Goal: Task Accomplishment & Management: Complete application form

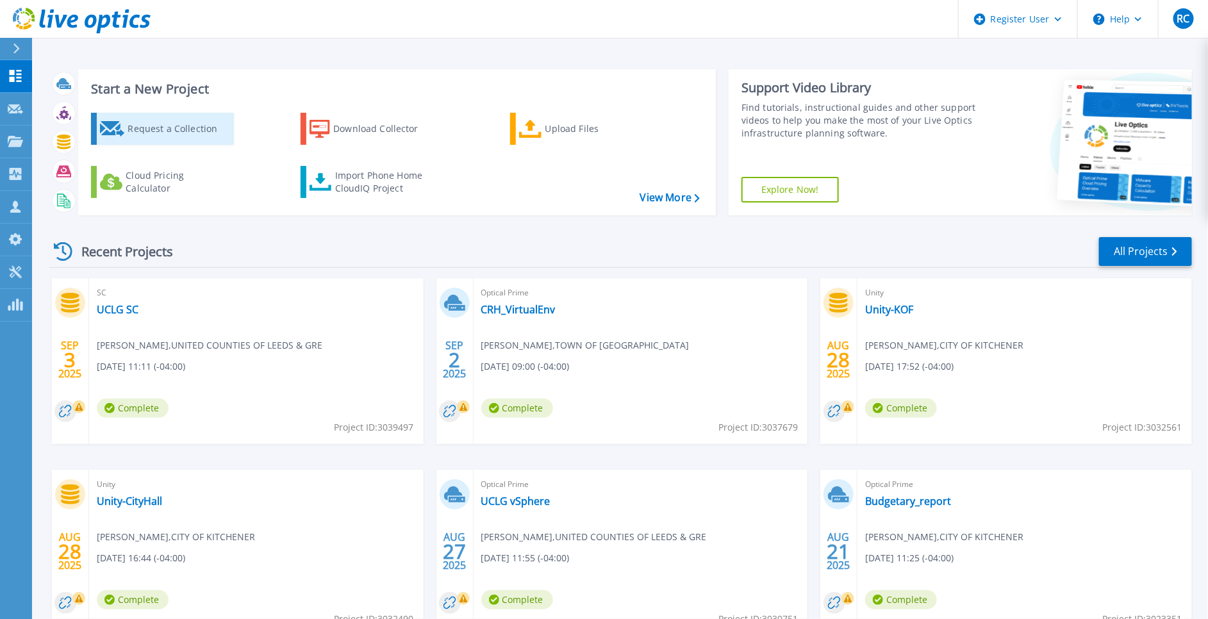
click at [131, 138] on div "Request a Collection" at bounding box center [179, 129] width 103 height 26
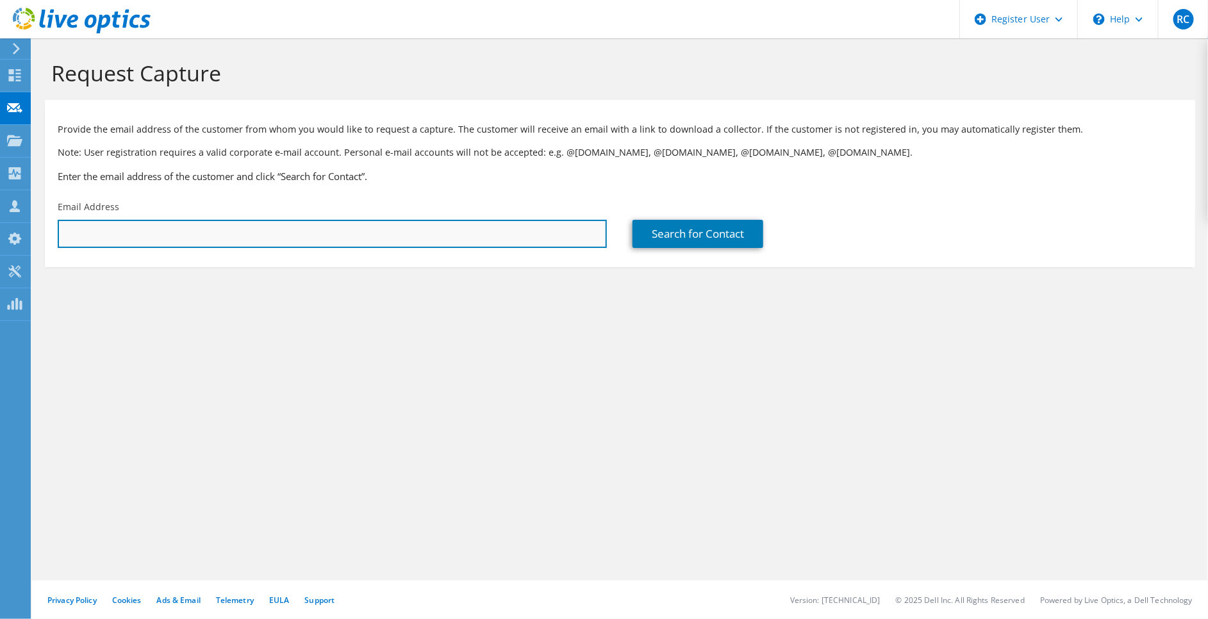
click at [500, 244] on input "text" at bounding box center [332, 234] width 549 height 28
type input "j"
paste input "jamie.staples@richmondhill.ca"
type input "jamie.staples@richmondhill.ca"
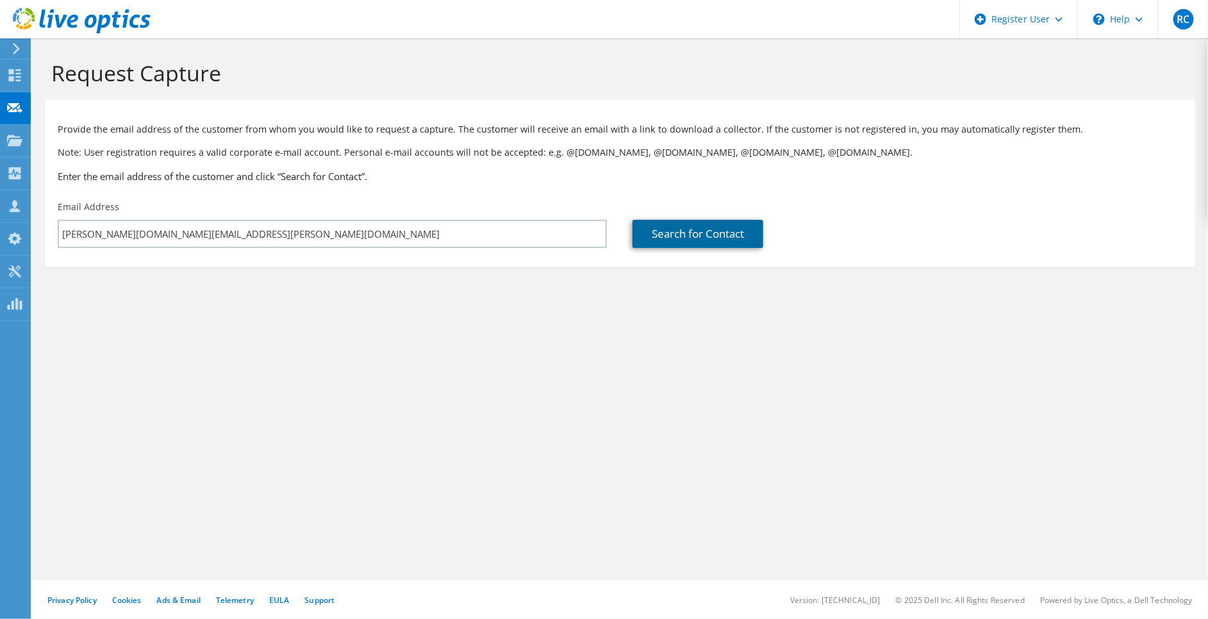
click at [703, 229] on link "Search for Contact" at bounding box center [698, 234] width 131 height 28
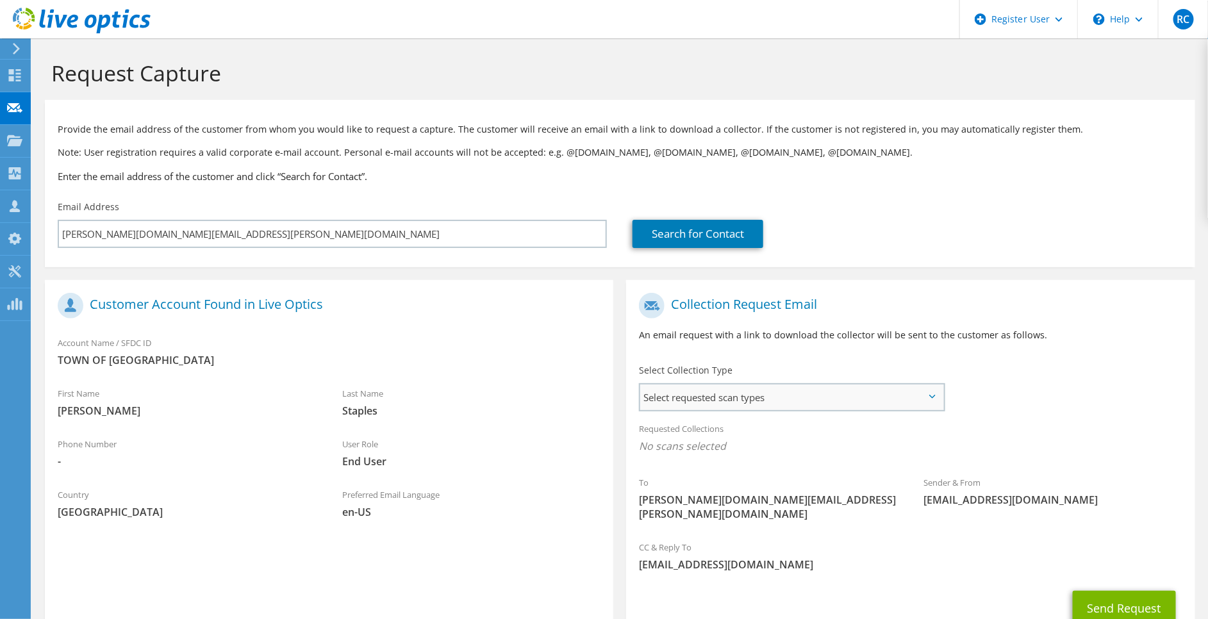
click at [781, 400] on span "Select requested scan types" at bounding box center [791, 398] width 303 height 26
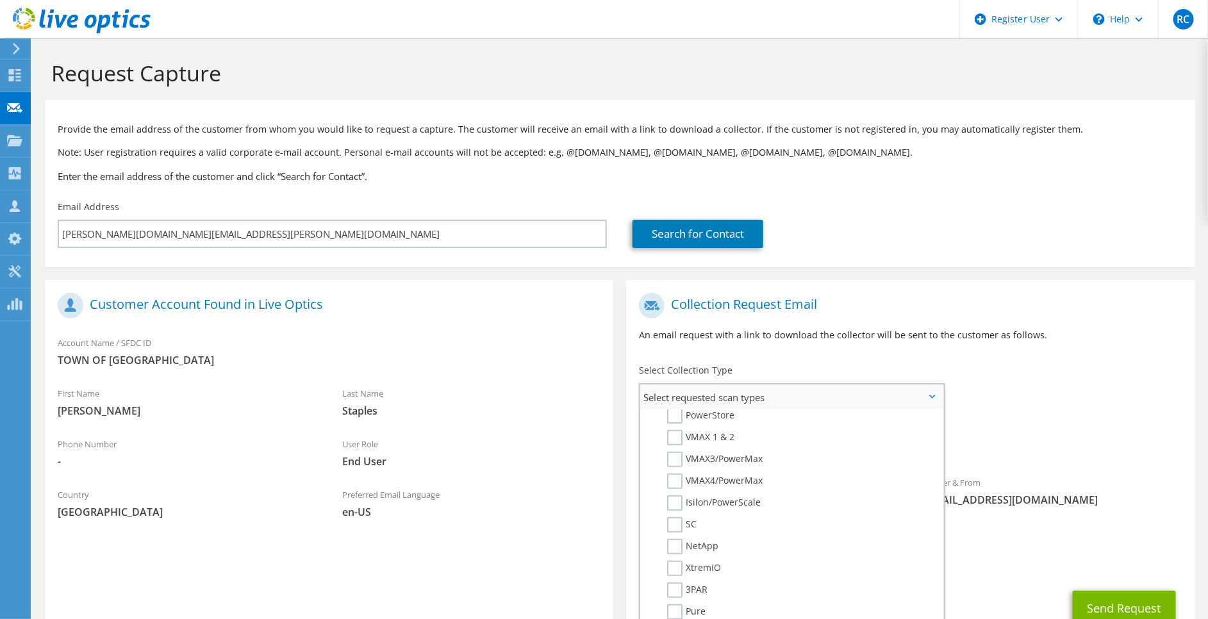
scroll to position [385, 0]
click at [675, 443] on label "NetApp" at bounding box center [692, 450] width 51 height 15
click at [0, 0] on input "NetApp" at bounding box center [0, 0] width 0 height 0
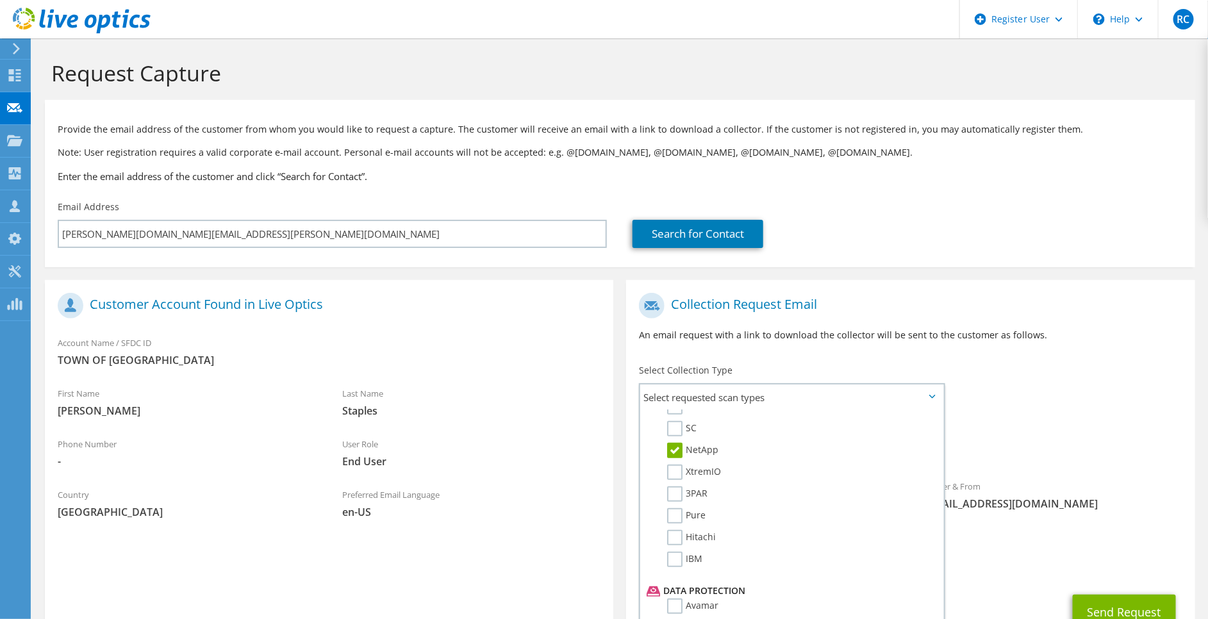
click at [1108, 428] on div "Requested Collections No scans selected NetApp" at bounding box center [910, 440] width 569 height 51
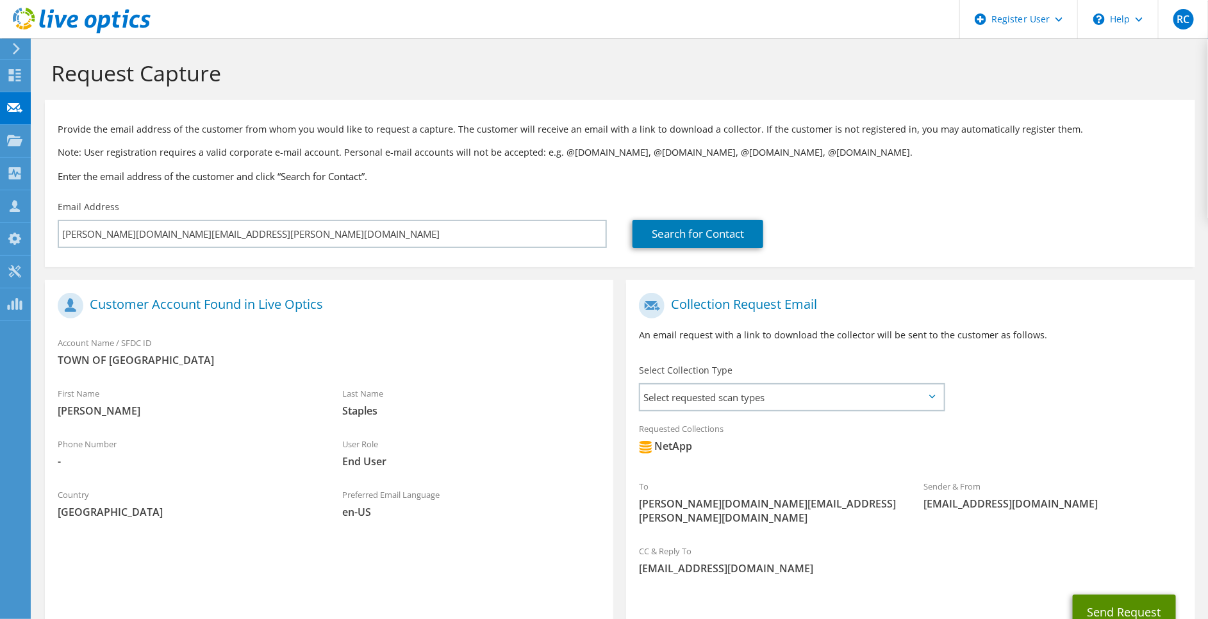
click at [1119, 598] on button "Send Request" at bounding box center [1124, 612] width 103 height 35
